Goal: Register for event/course

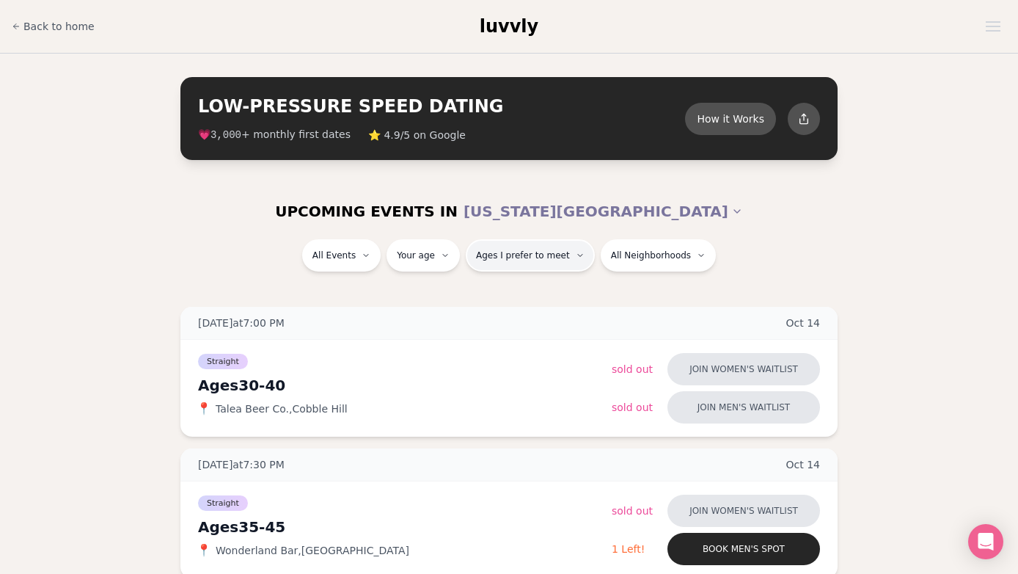
click at [550, 263] on button "Ages I prefer to meet" at bounding box center [530, 255] width 129 height 32
click at [542, 293] on div "Please enter your age first" at bounding box center [534, 296] width 136 height 26
click at [528, 307] on div "Please enter your age first" at bounding box center [534, 296] width 136 height 26
click at [526, 291] on div "Please enter your age first" at bounding box center [534, 296] width 136 height 26
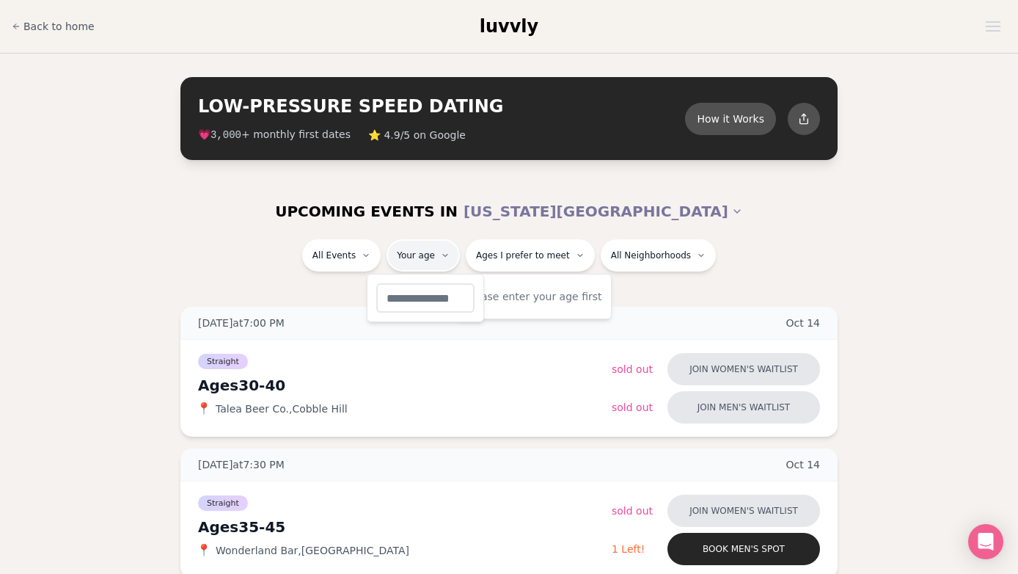
click at [422, 299] on input "number" at bounding box center [425, 297] width 98 height 29
type input "**"
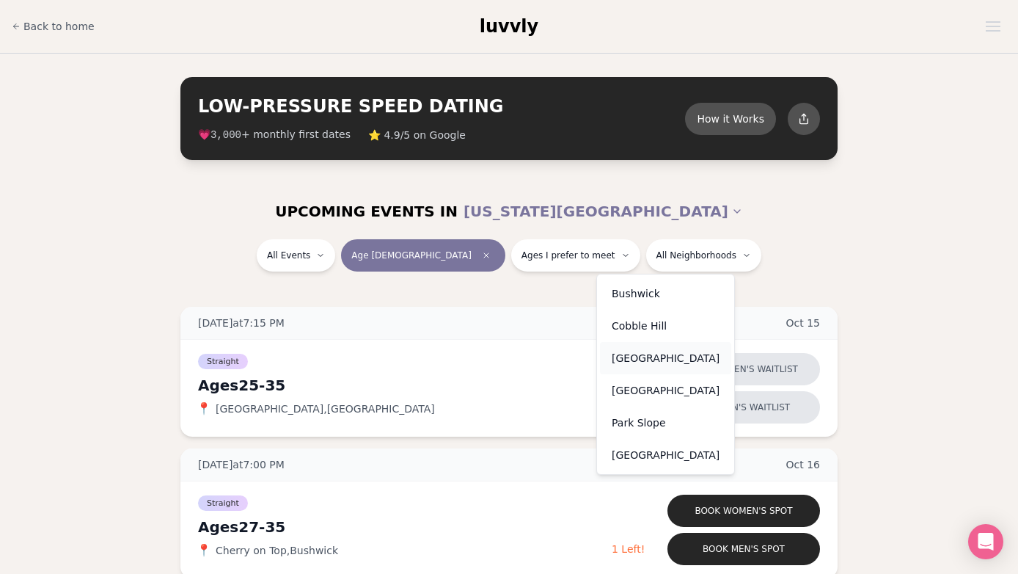
click at [657, 356] on div "[GEOGRAPHIC_DATA]" at bounding box center [665, 358] width 131 height 32
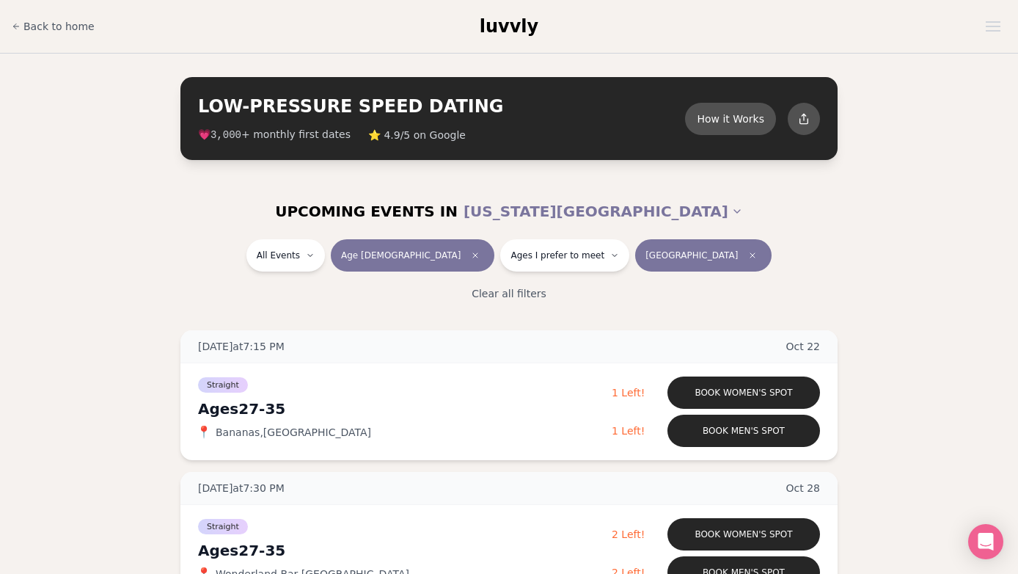
click at [670, 261] on button "[GEOGRAPHIC_DATA]" at bounding box center [703, 255] width 136 height 32
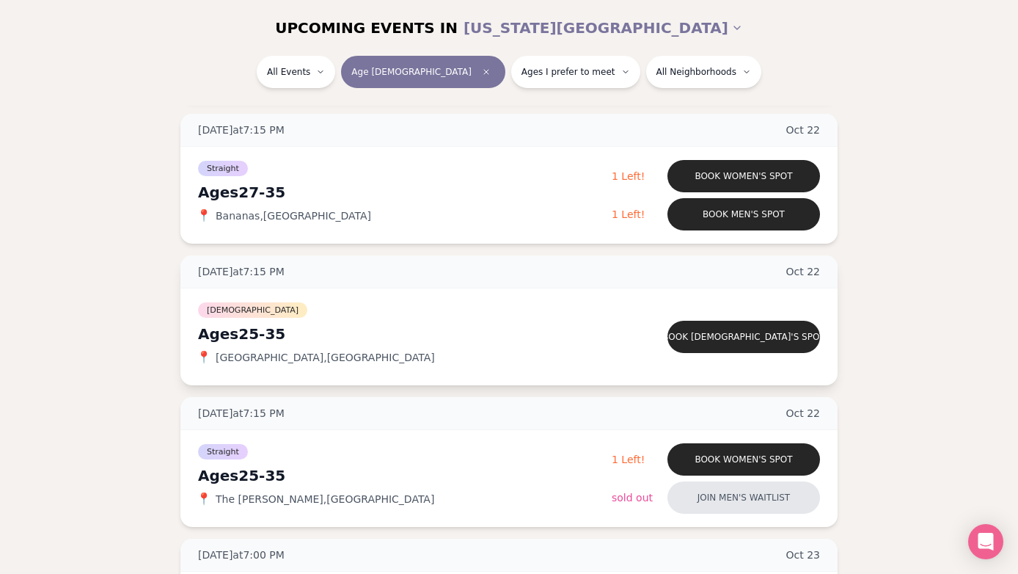
scroll to position [630, 0]
